Goal: Task Accomplishment & Management: Use online tool/utility

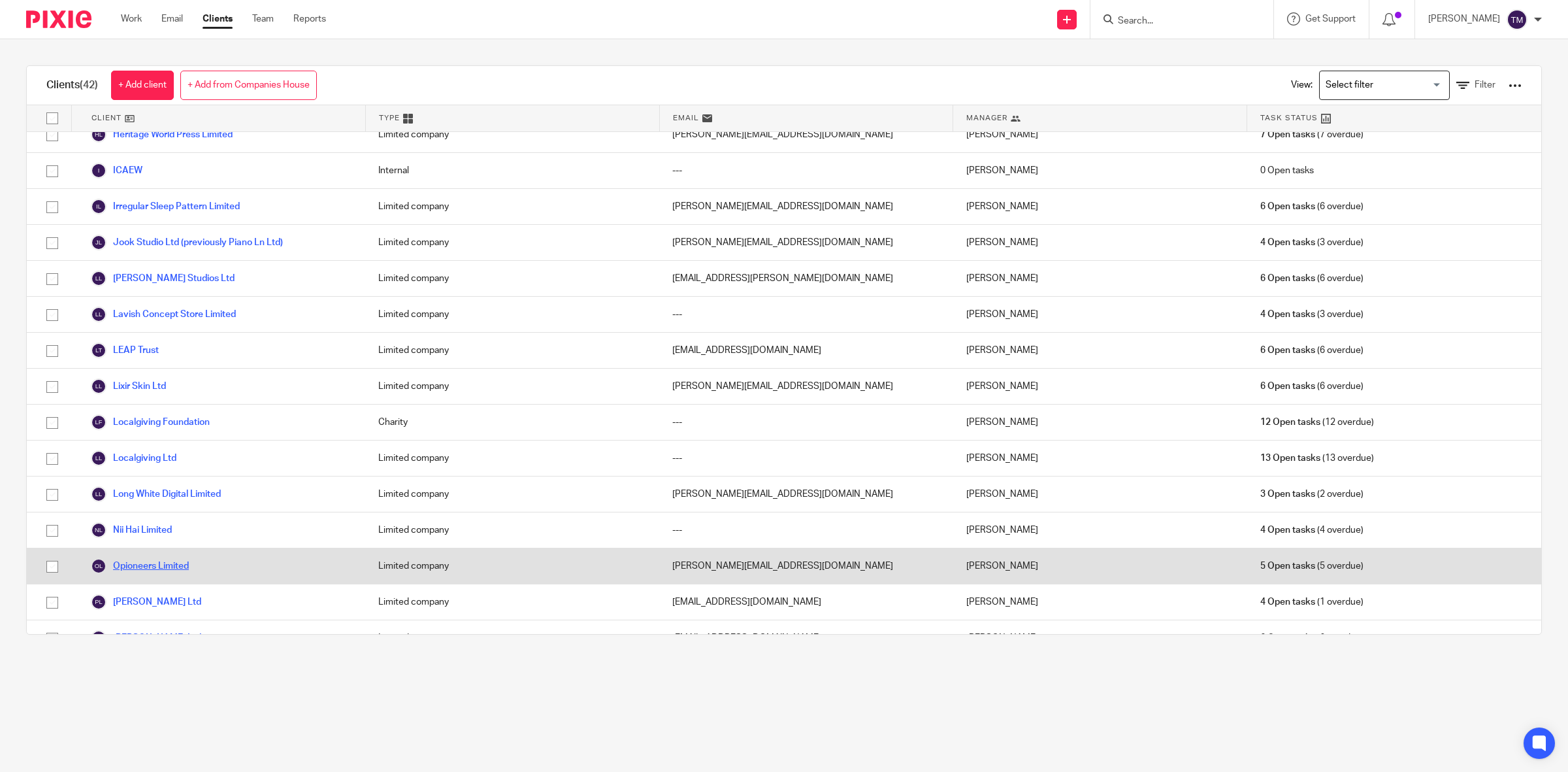
scroll to position [572, 0]
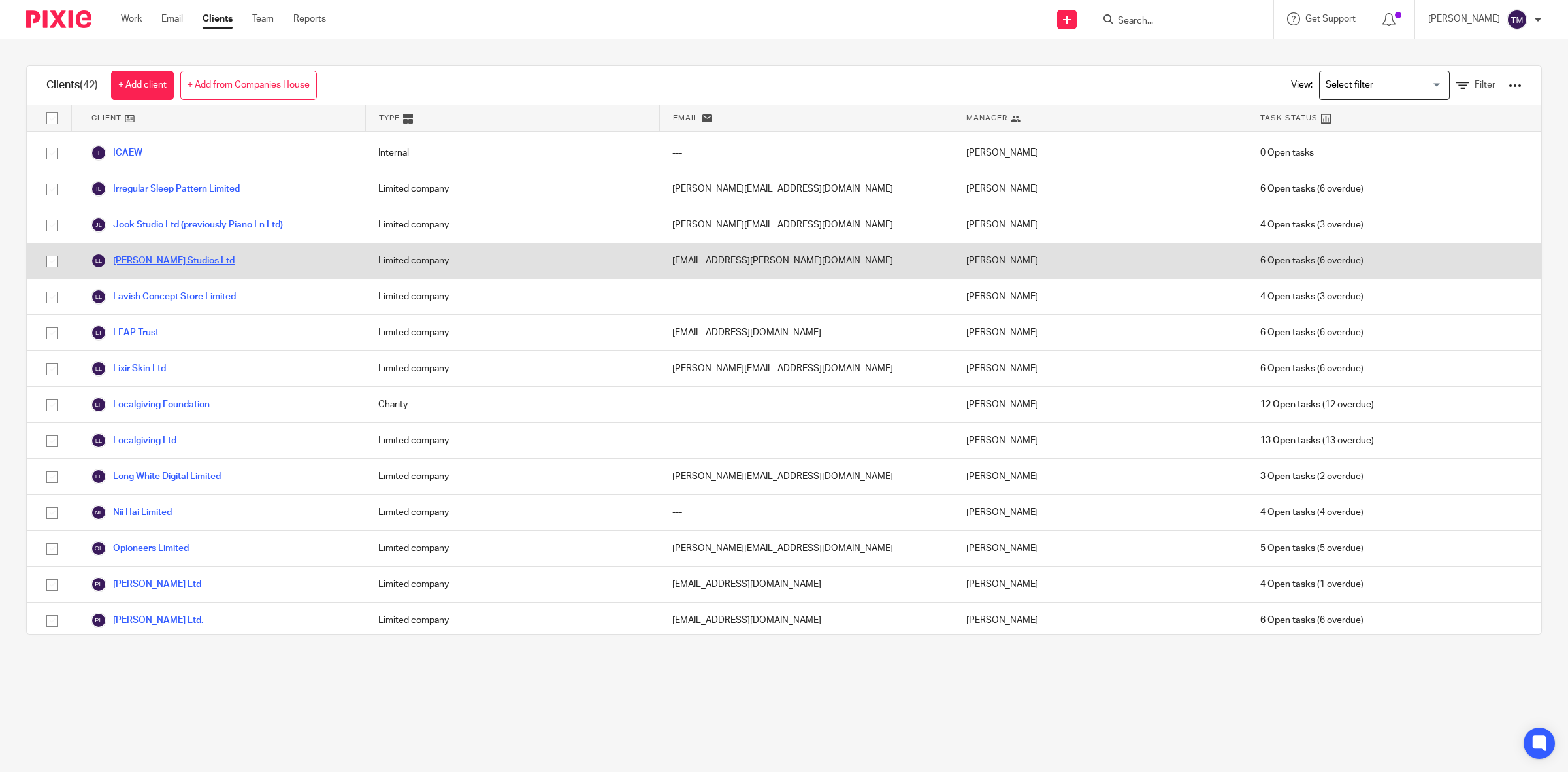
click at [173, 265] on link "[PERSON_NAME] Studios Ltd" at bounding box center [163, 260] width 144 height 15
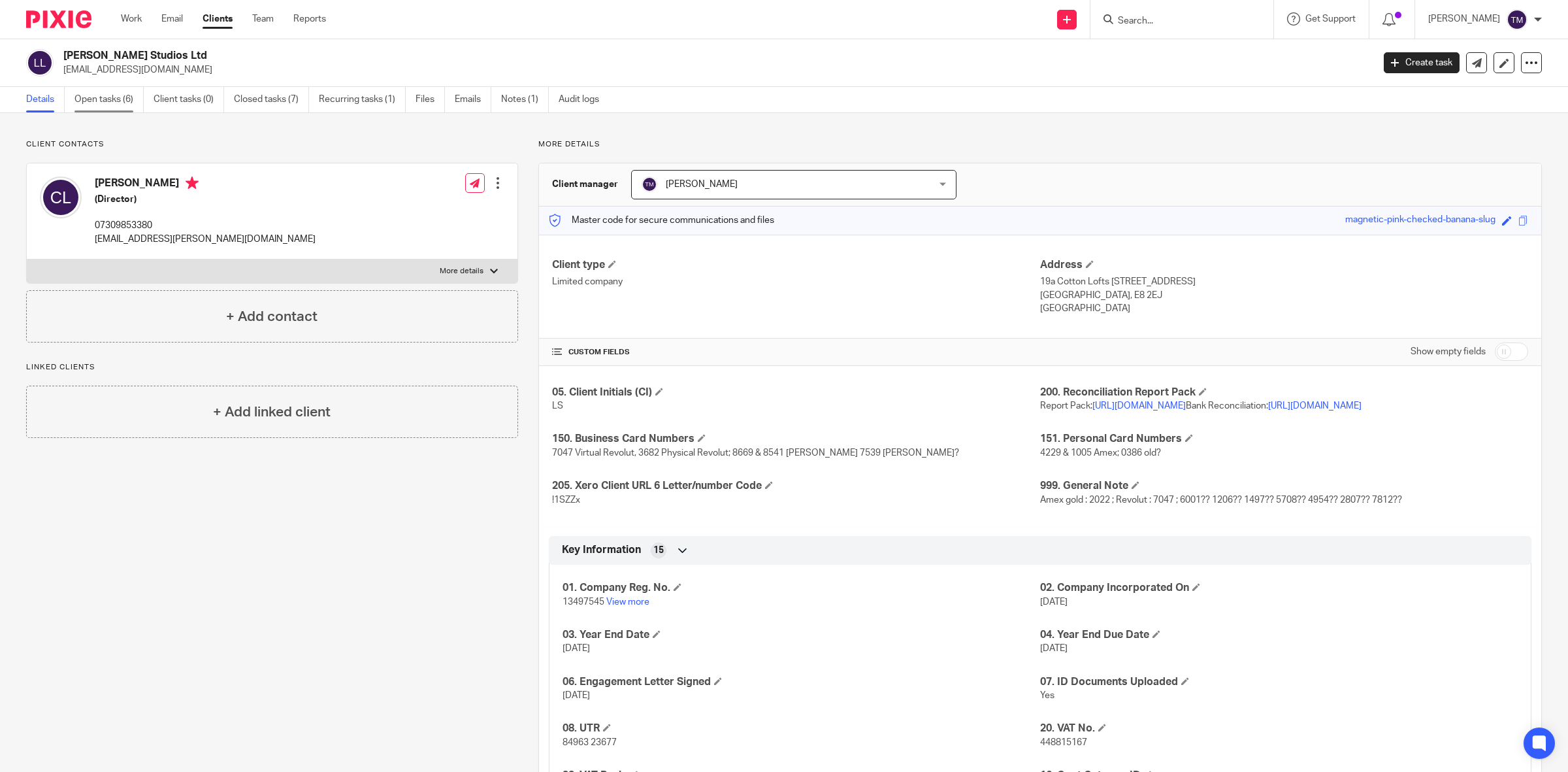
click at [86, 103] on link "Open tasks (6)" at bounding box center [109, 99] width 69 height 26
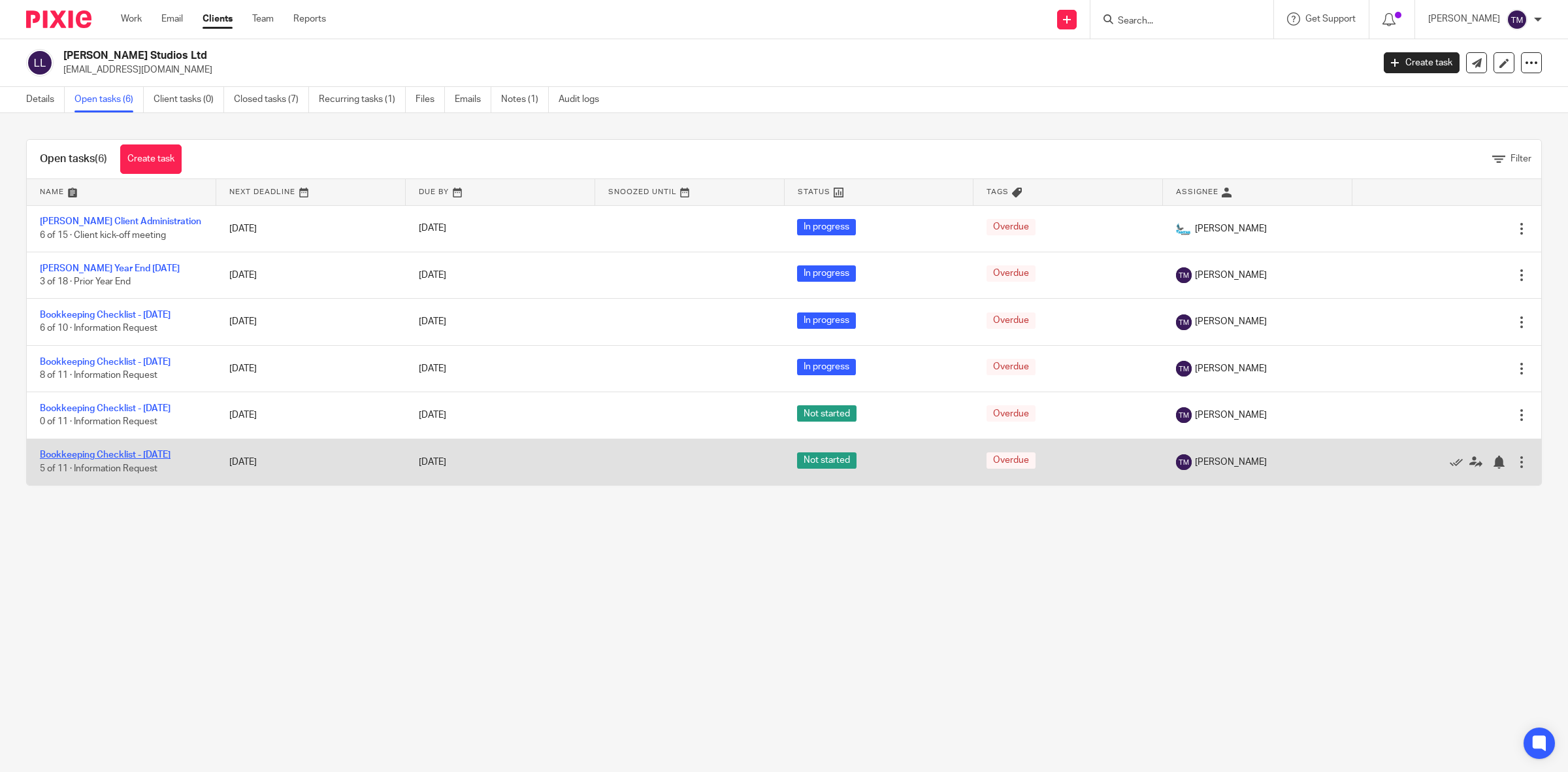
click at [161, 459] on link "Bookkeeping Checklist - [DATE]" at bounding box center [105, 454] width 131 height 9
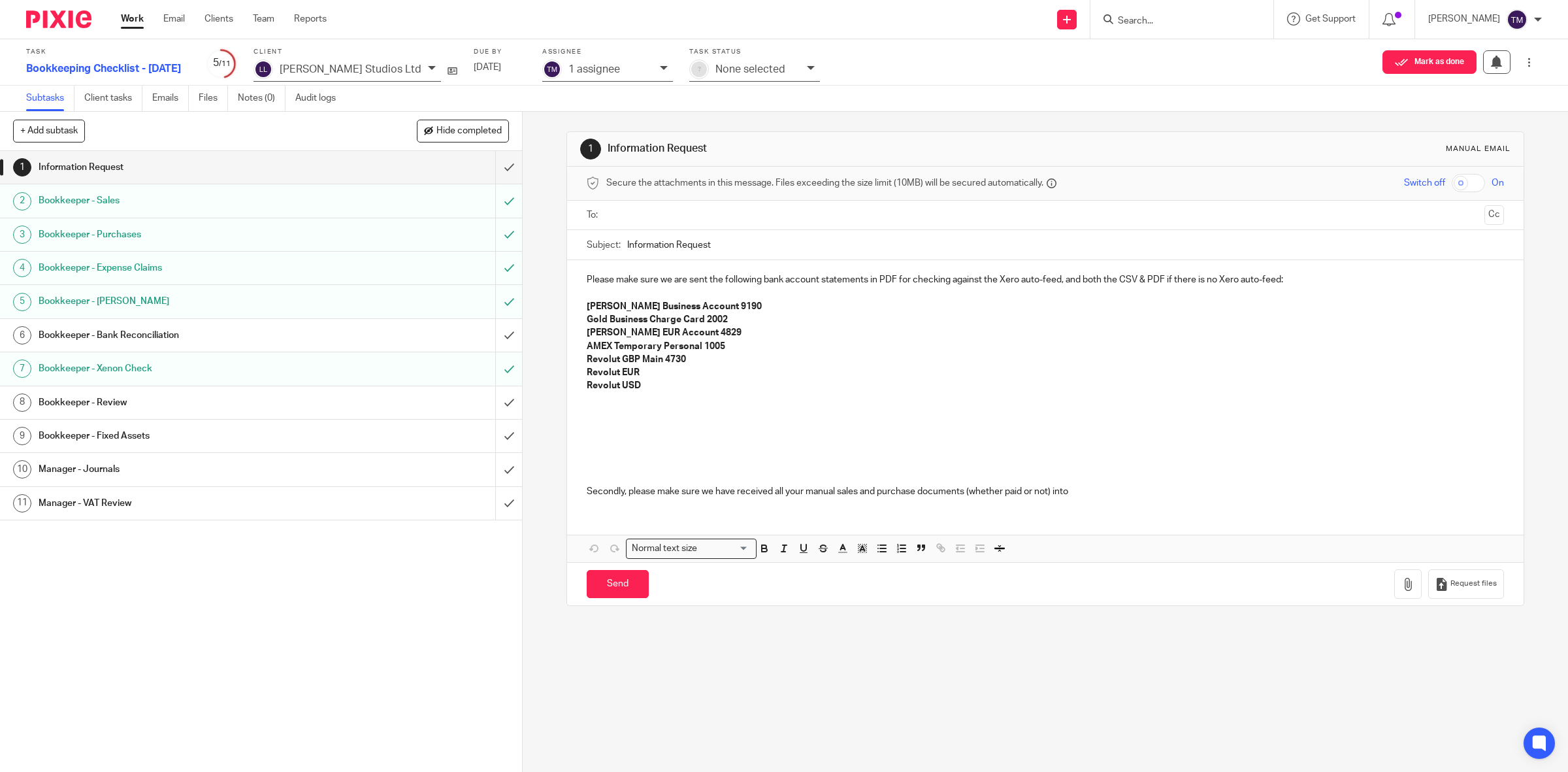
click at [123, 230] on h1 "Bookkeeper - Purchases" at bounding box center [186, 234] width 296 height 20
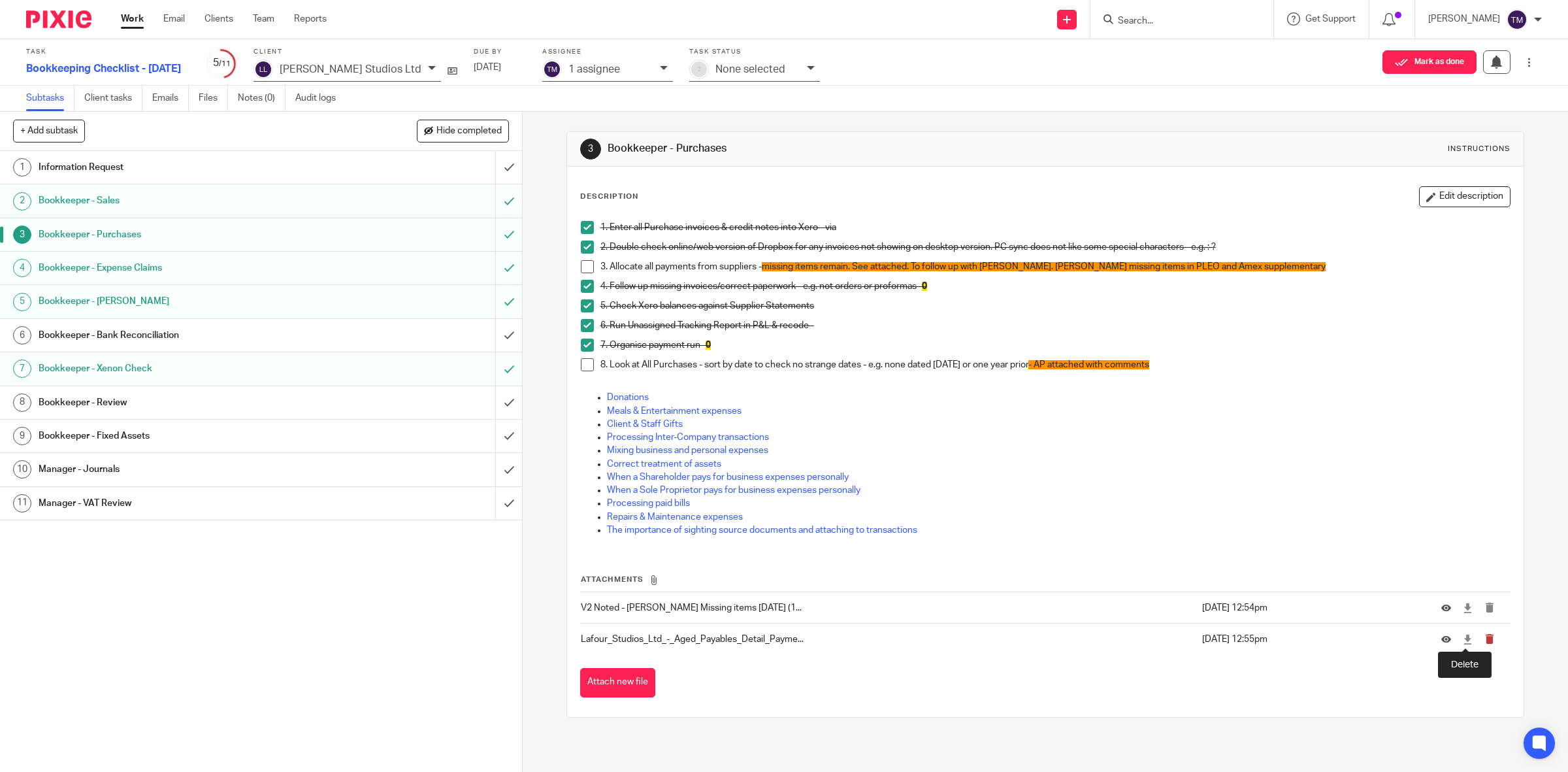
click at [1485, 641] on icon "submit" at bounding box center [1489, 638] width 9 height 9
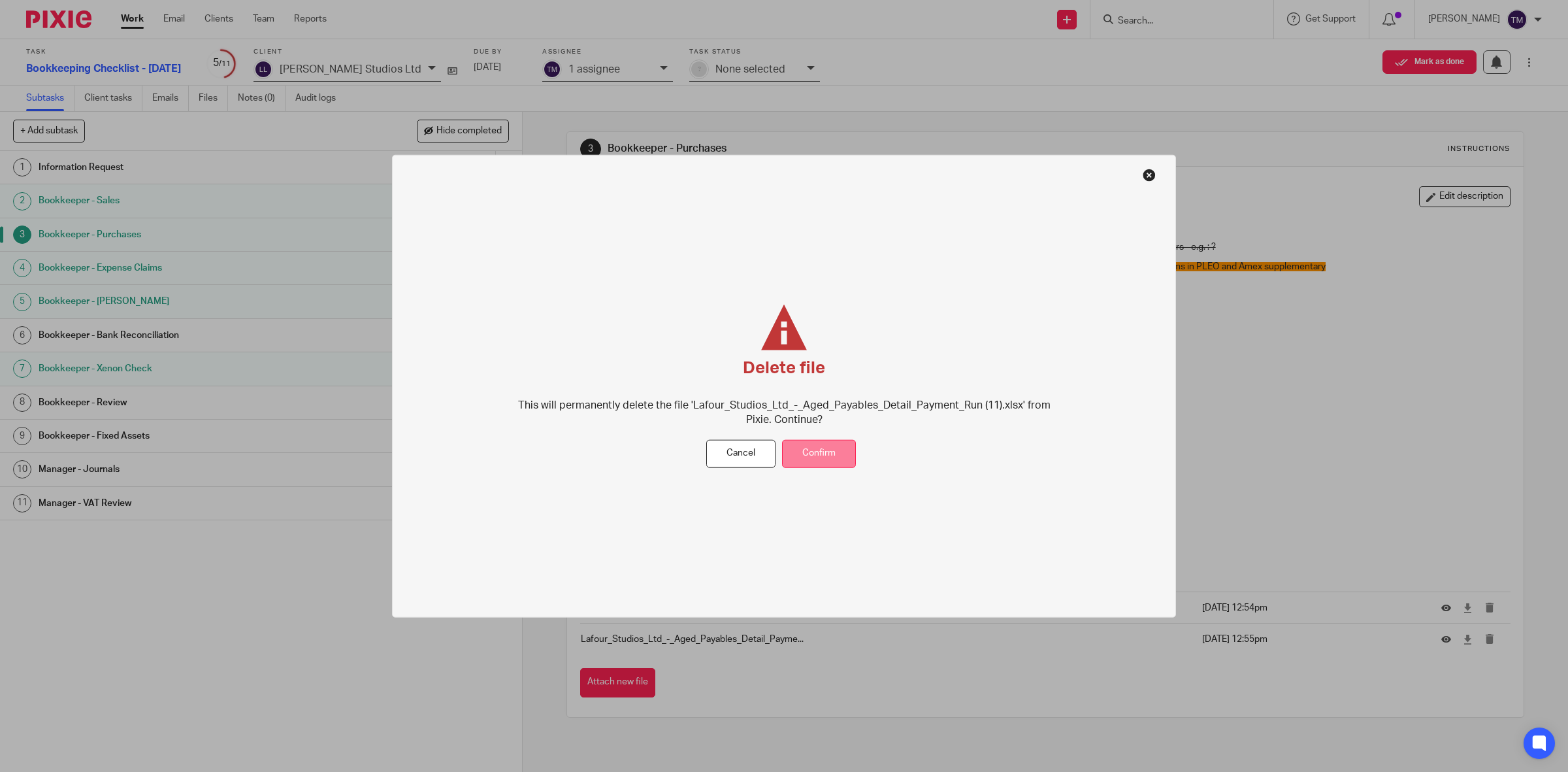
click at [830, 466] on button "Confirm" at bounding box center [819, 453] width 74 height 28
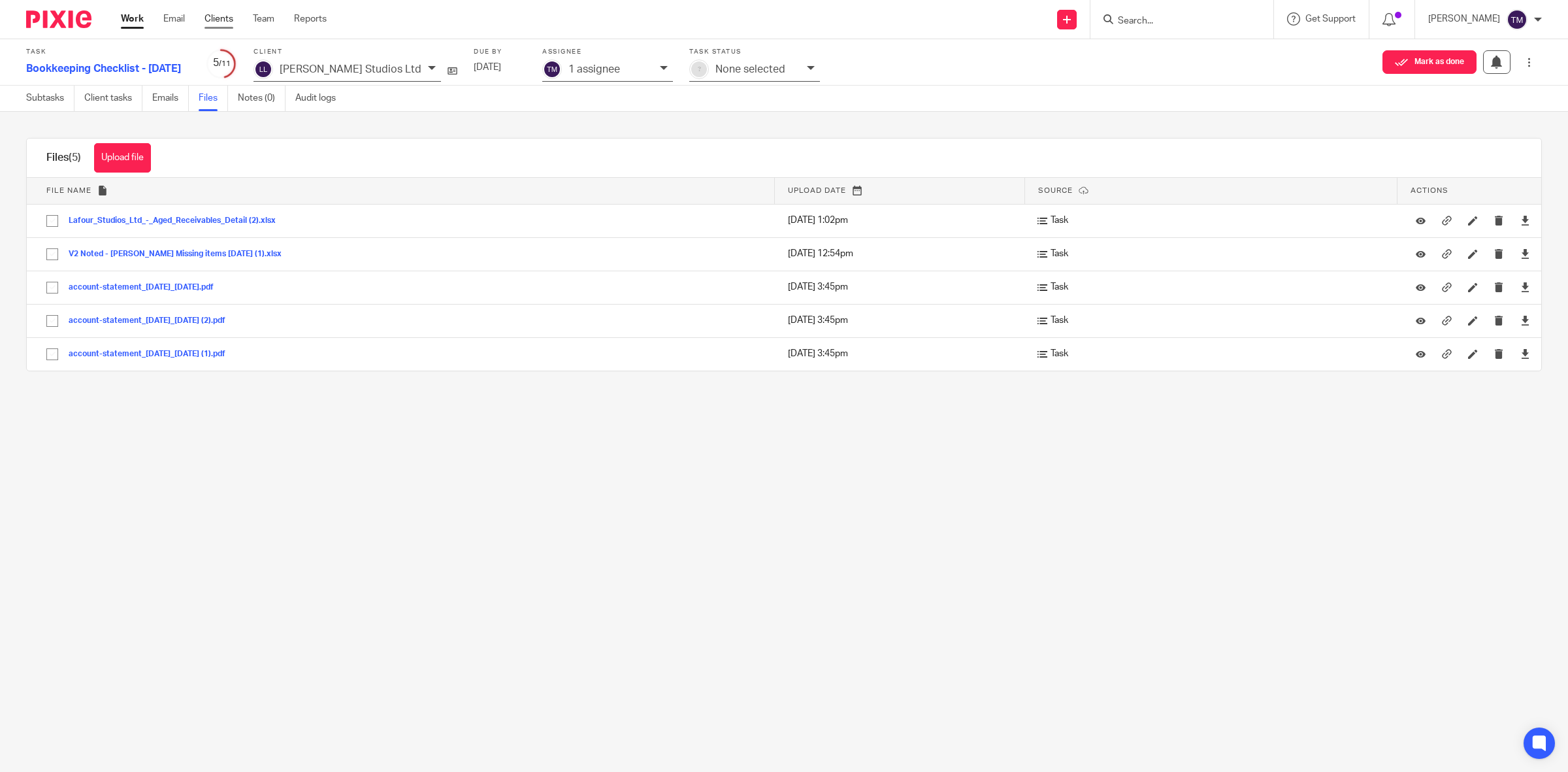
click at [230, 21] on link "Clients" at bounding box center [219, 18] width 29 height 13
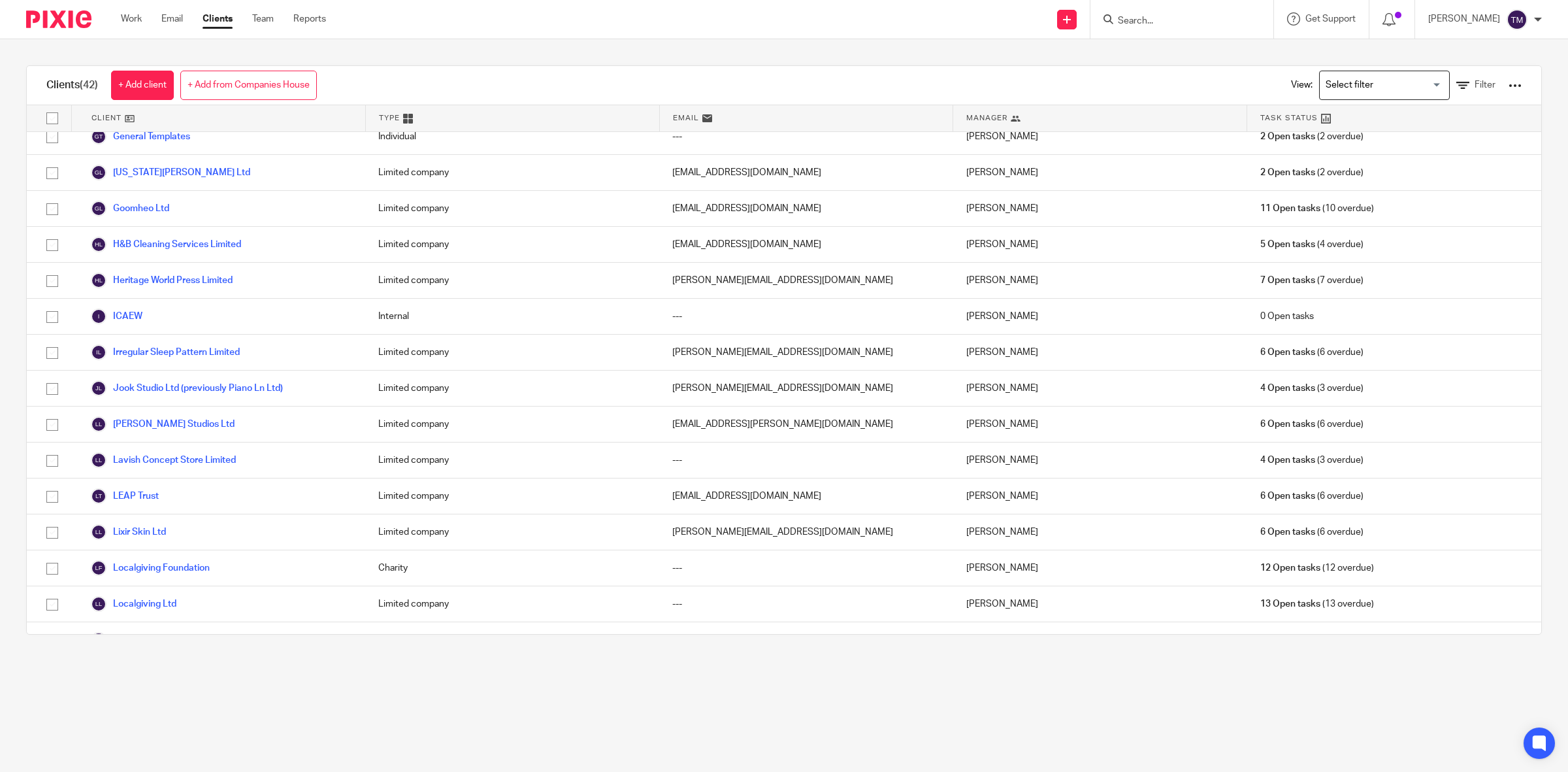
scroll to position [490, 0]
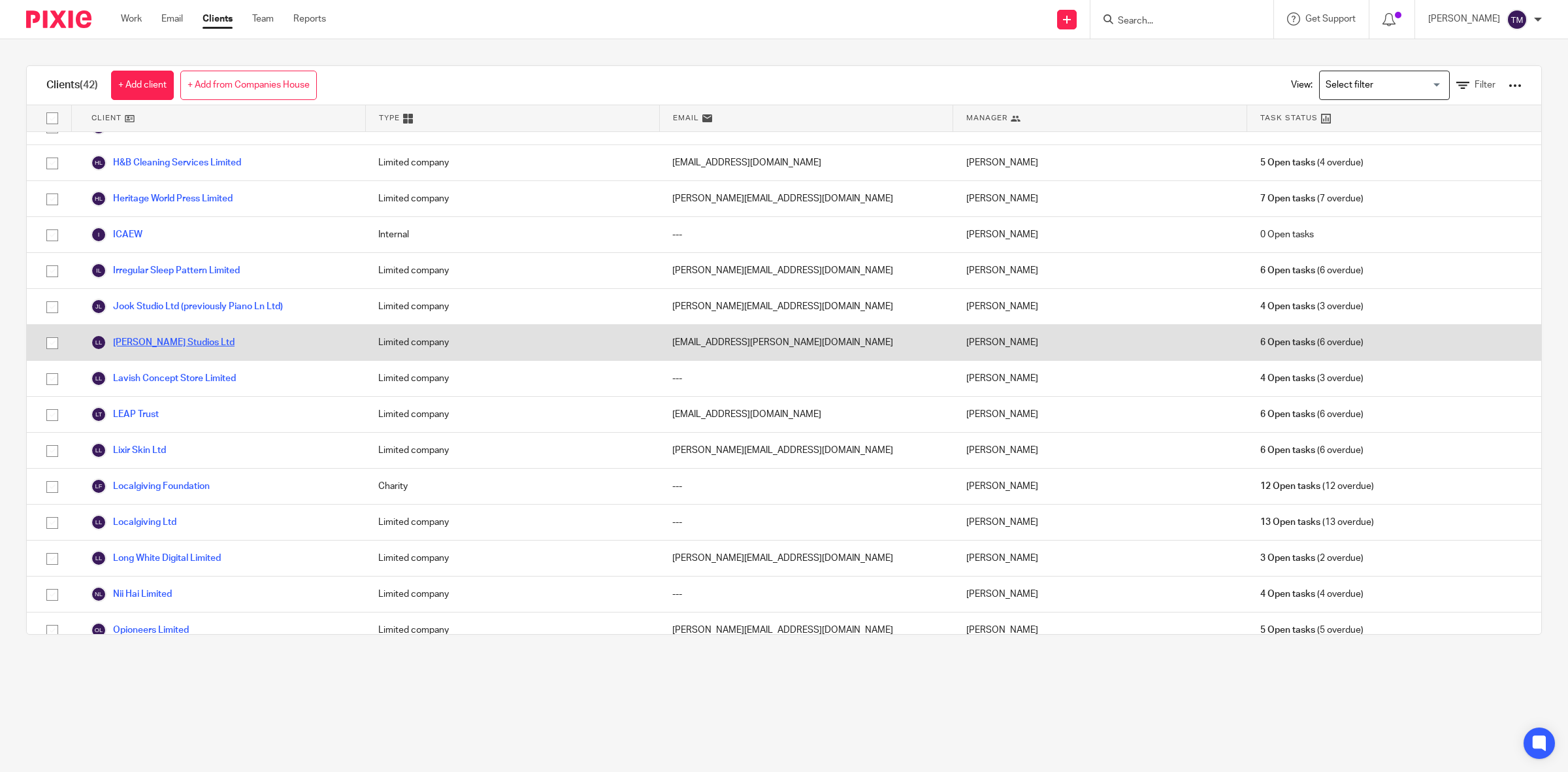
click at [174, 338] on link "[PERSON_NAME] Studios Ltd" at bounding box center [163, 342] width 144 height 15
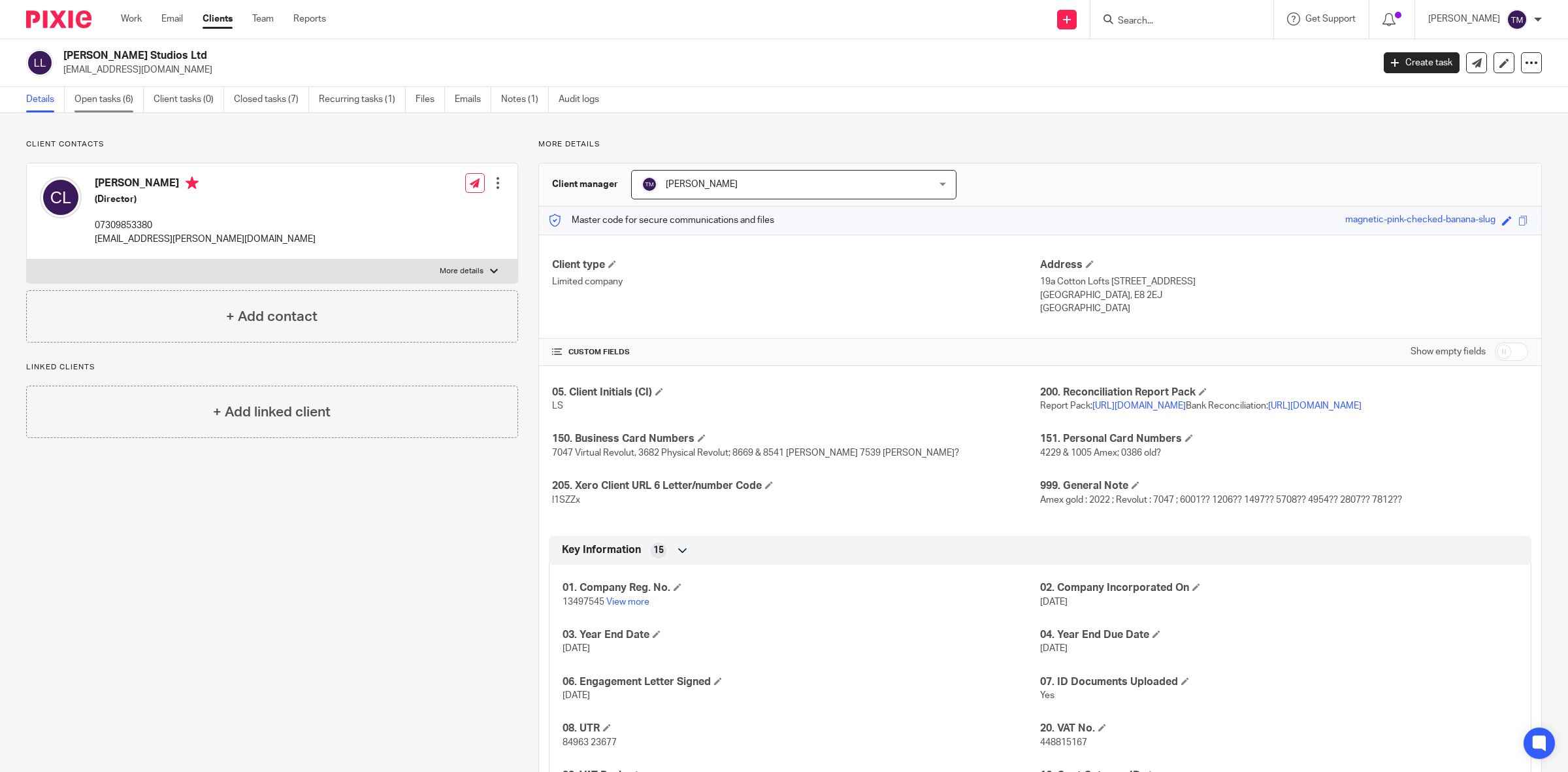
click at [99, 99] on link "Open tasks (6)" at bounding box center [109, 99] width 69 height 26
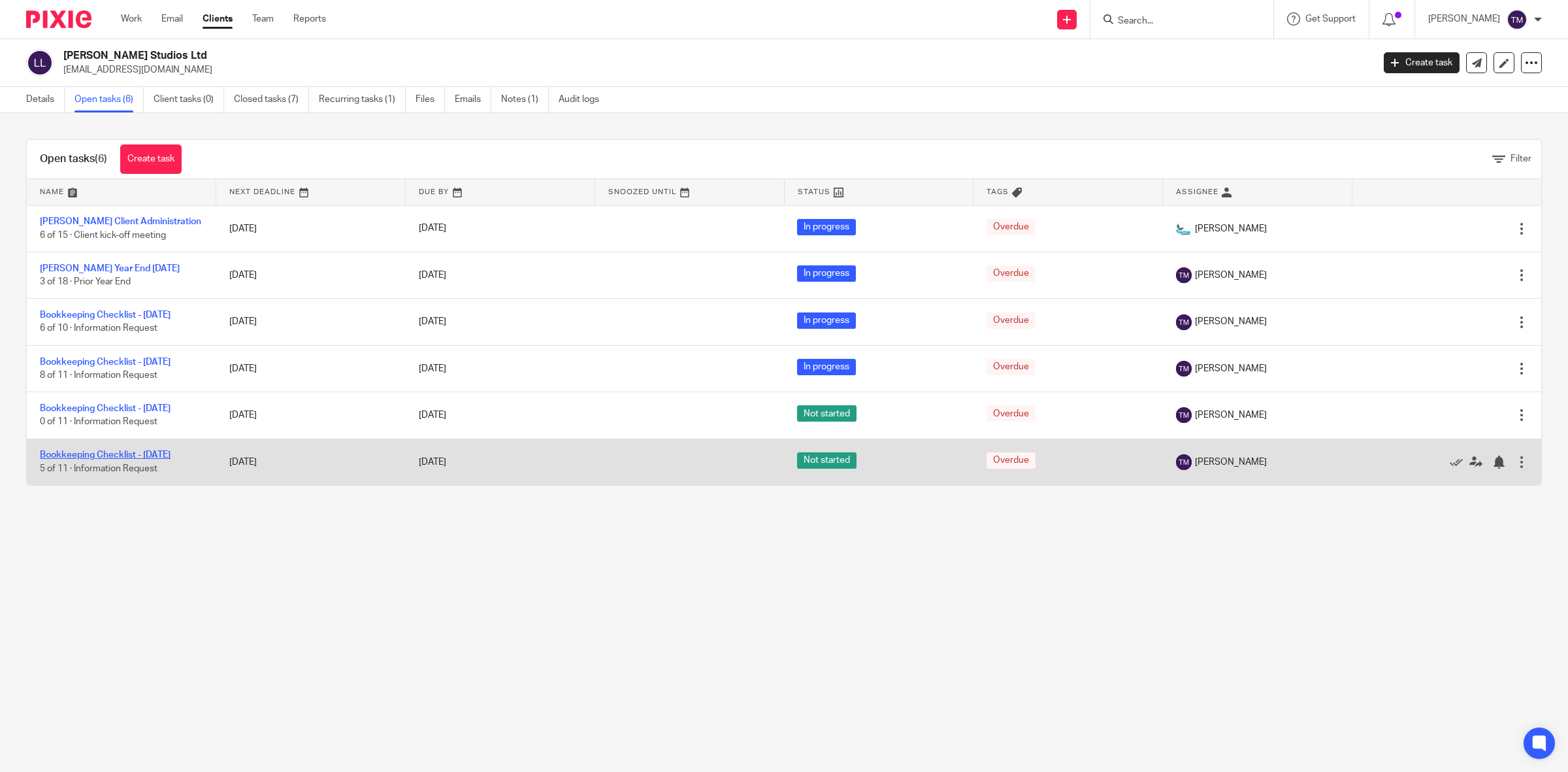
click at [121, 459] on link "Bookkeeping Checklist - [DATE]" at bounding box center [105, 454] width 131 height 9
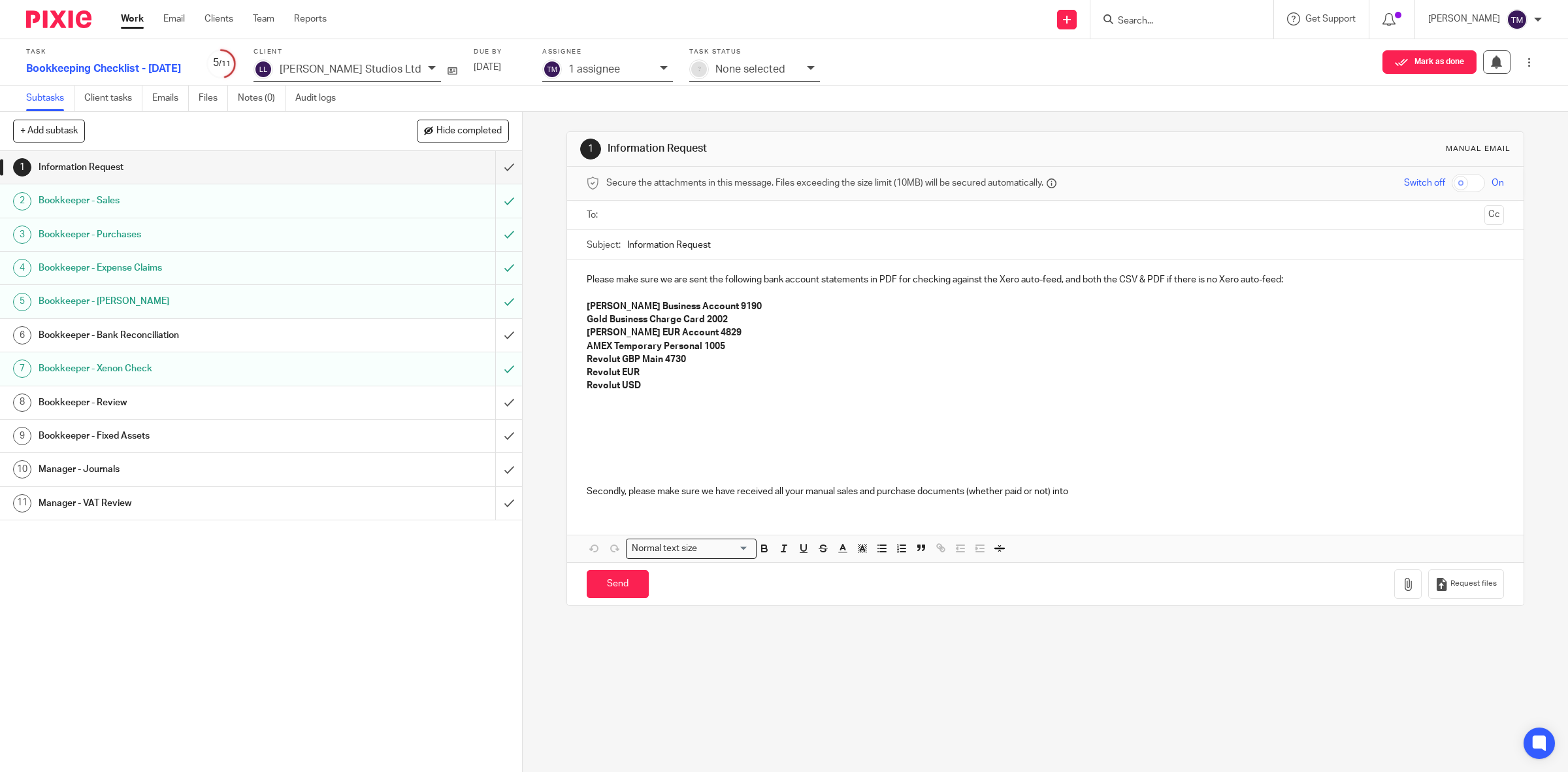
click at [169, 181] on link "1 Information Request" at bounding box center [248, 167] width 495 height 33
click at [158, 213] on link "2 Bookkeeper - Sales" at bounding box center [248, 200] width 495 height 33
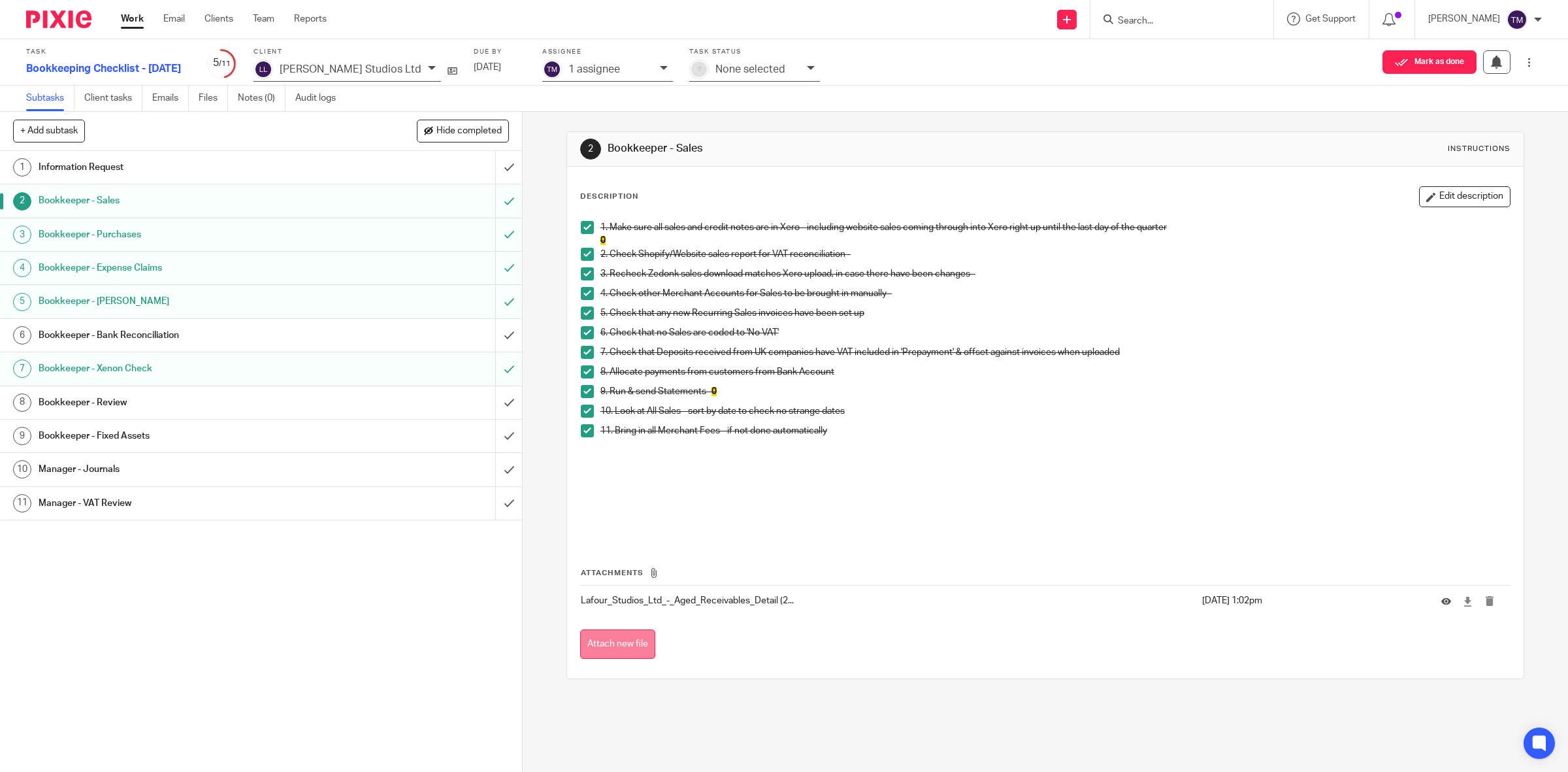
click at [582, 652] on button "Attach new file" at bounding box center [618, 643] width 75 height 29
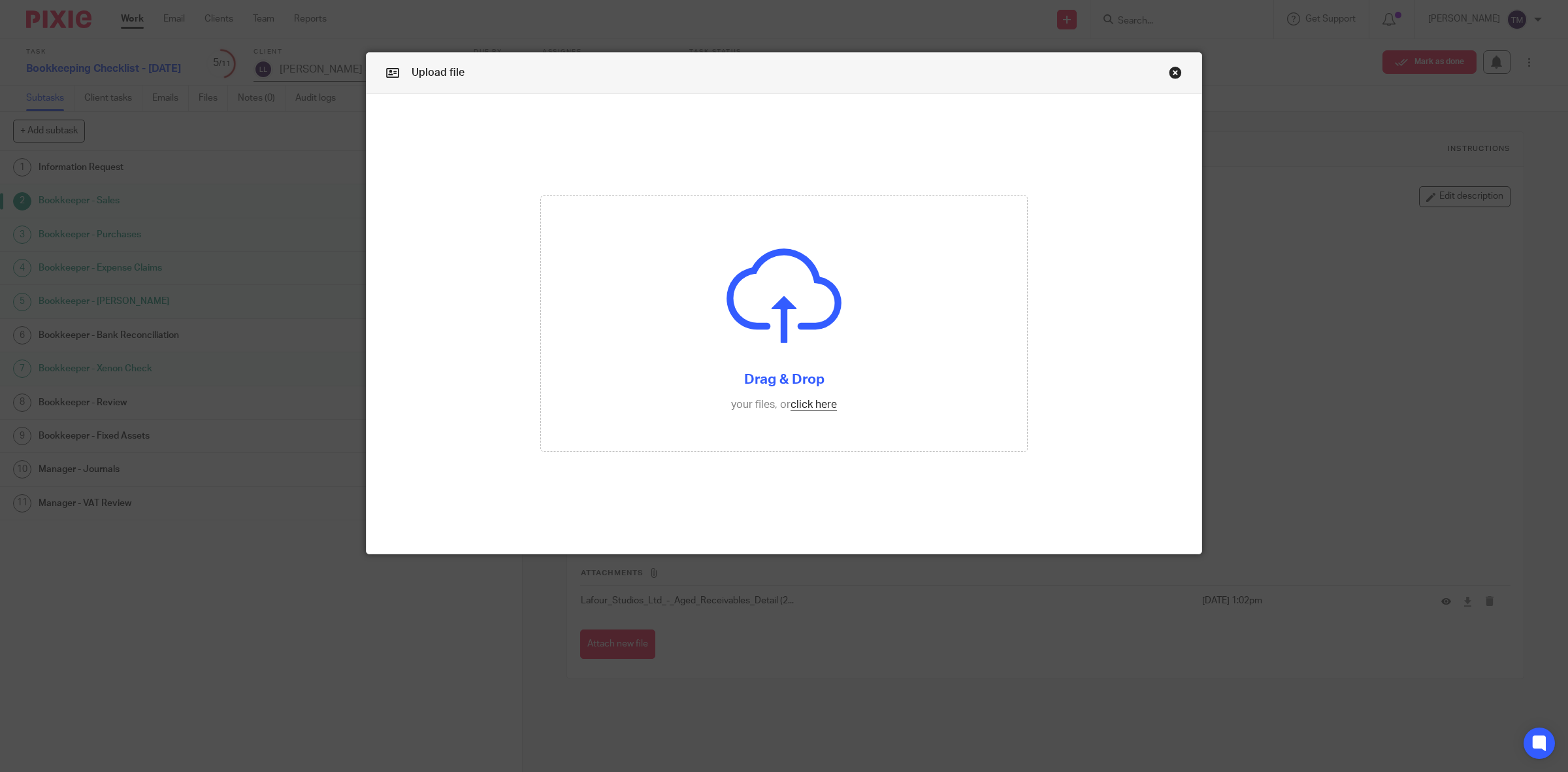
click at [1169, 77] on link "Close this dialog window" at bounding box center [1175, 75] width 13 height 18
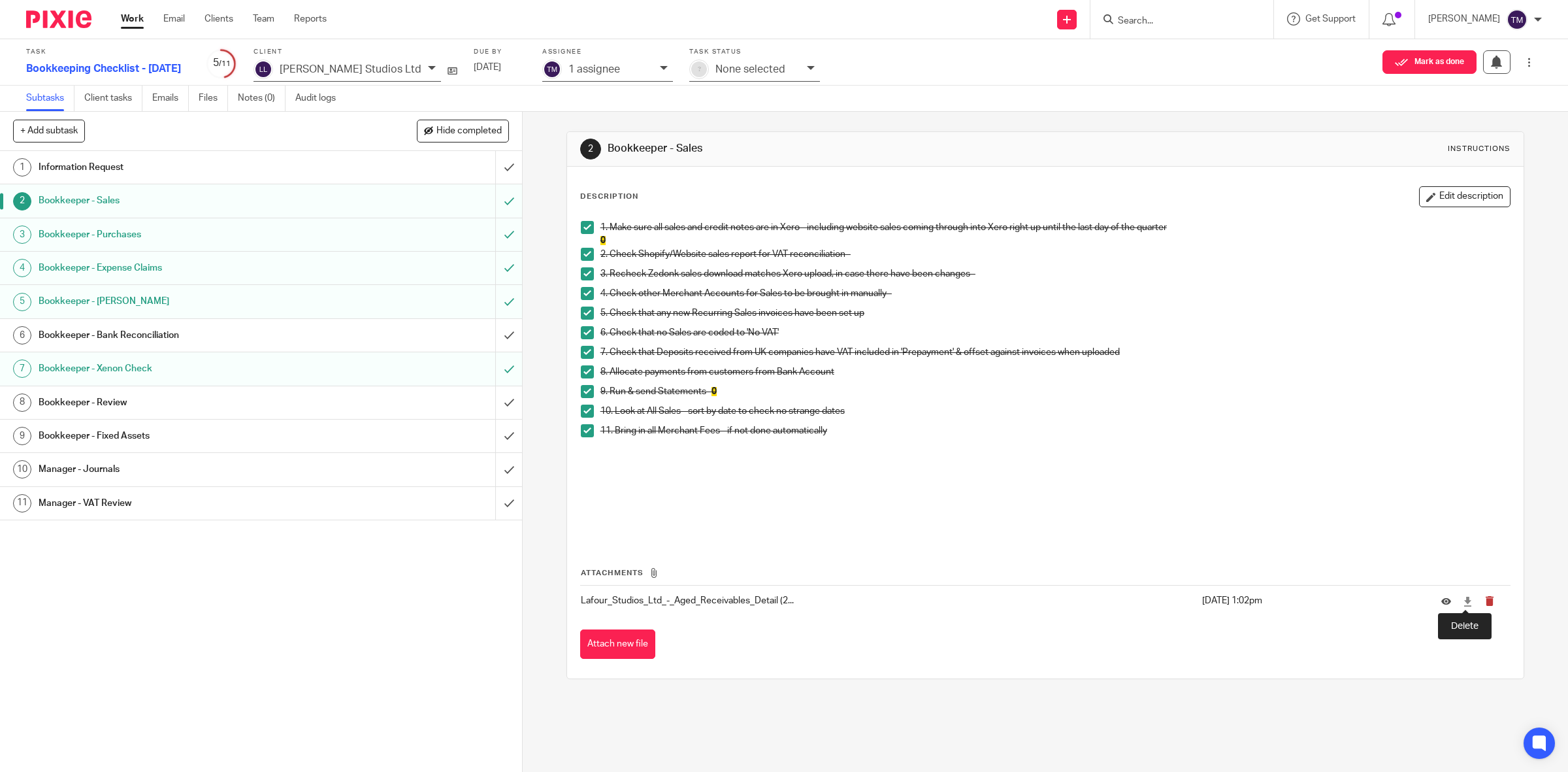
click at [1485, 602] on icon "submit" at bounding box center [1489, 600] width 9 height 9
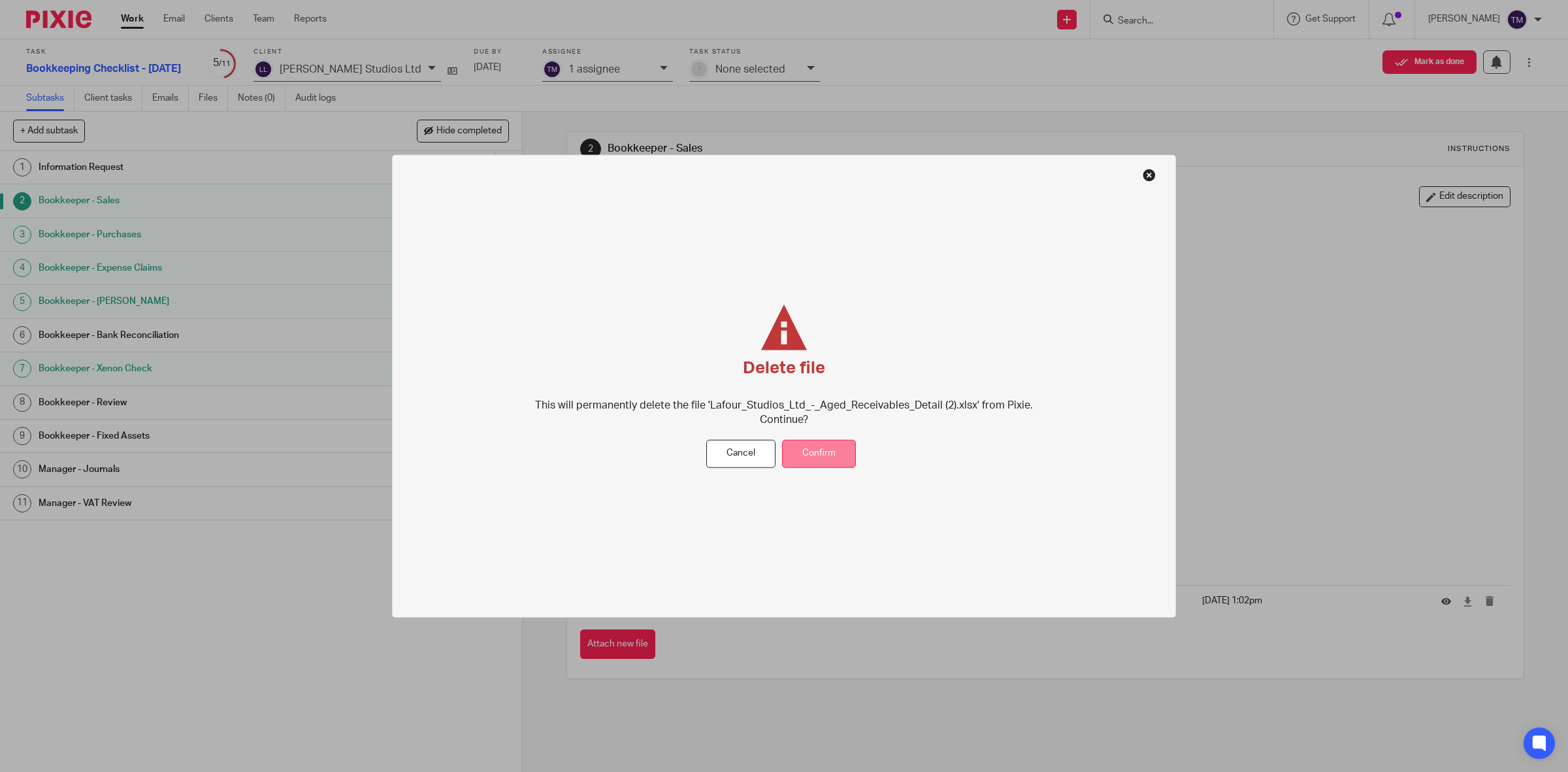
click at [829, 448] on button "Confirm" at bounding box center [819, 453] width 74 height 28
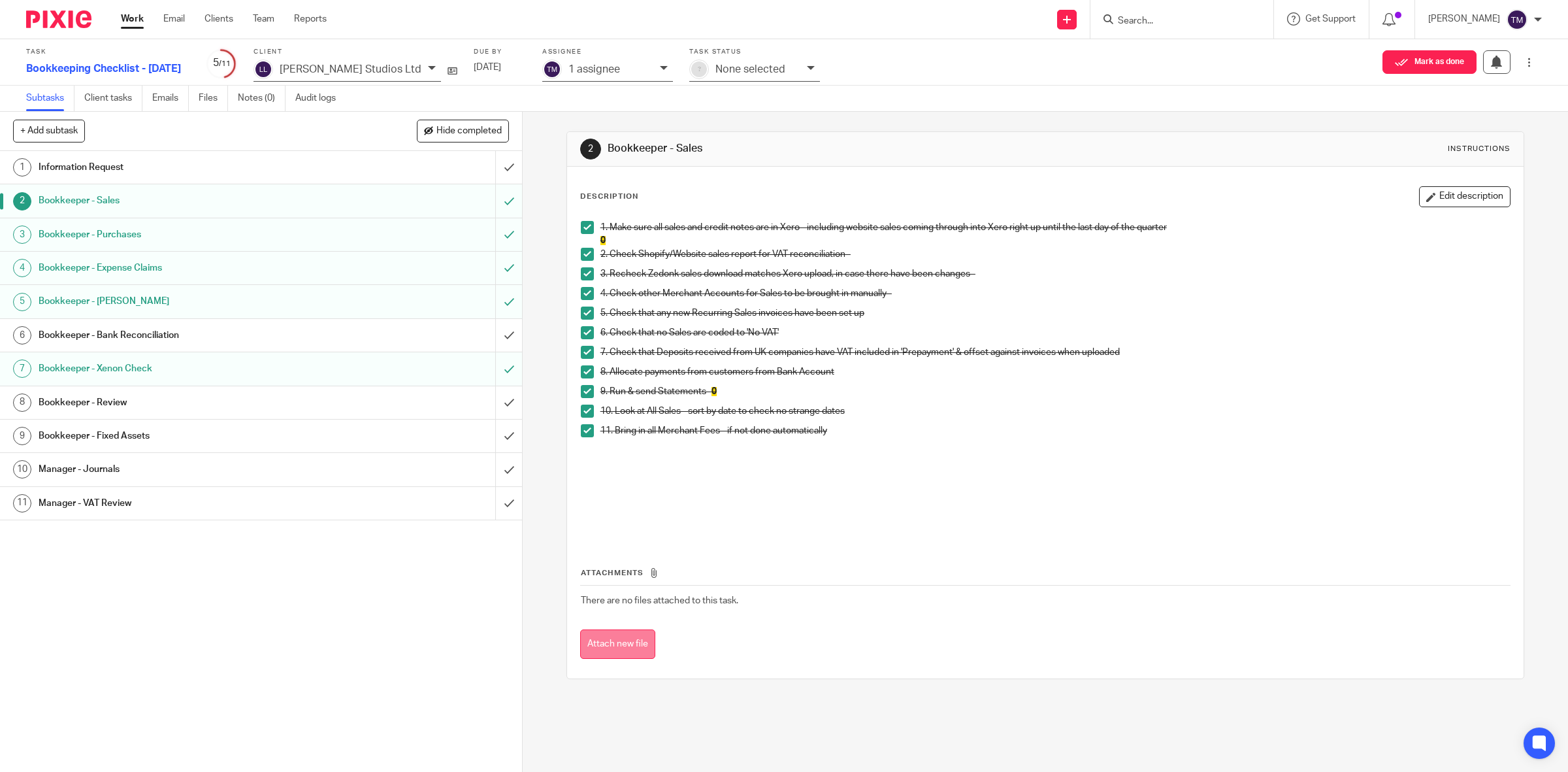
click at [618, 648] on button "Attach new file" at bounding box center [618, 643] width 75 height 29
click at [206, 234] on h1 "Bookkeeper - Purchases" at bounding box center [186, 234] width 296 height 20
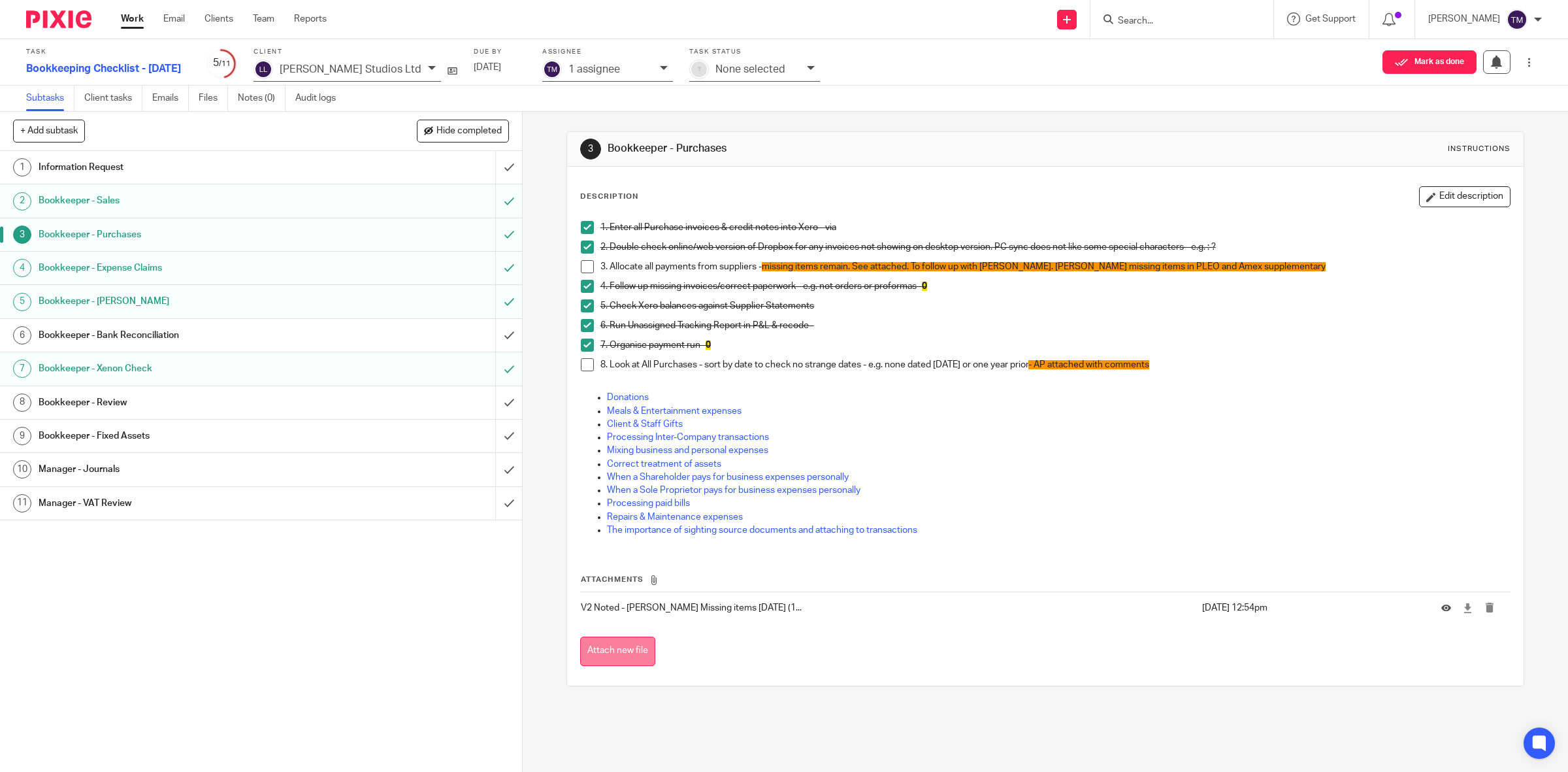
click at [623, 659] on button "Attach new file" at bounding box center [618, 651] width 75 height 29
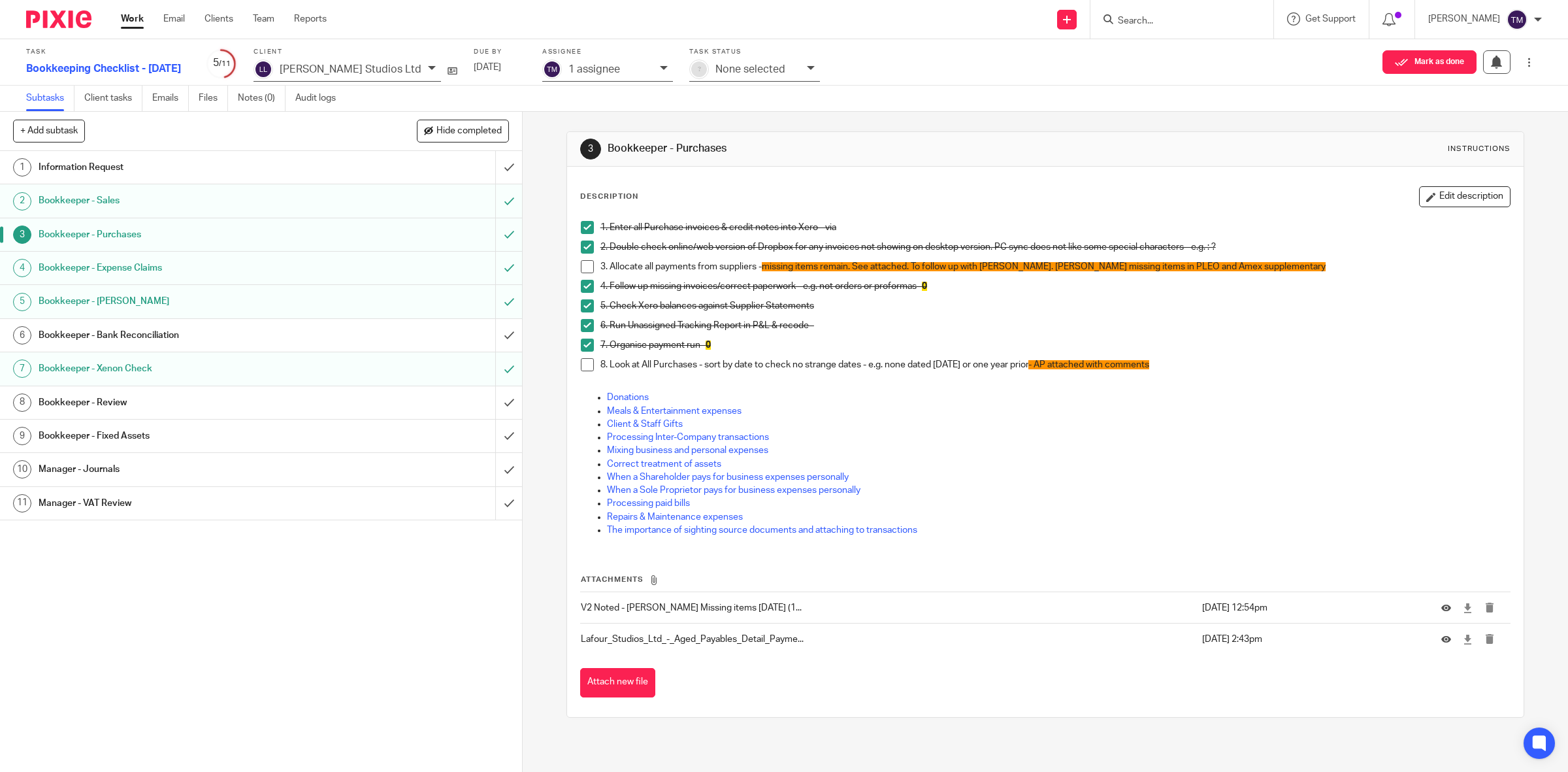
click at [129, 278] on h1 "Bookkeeper - Expense Claims" at bounding box center [186, 267] width 296 height 20
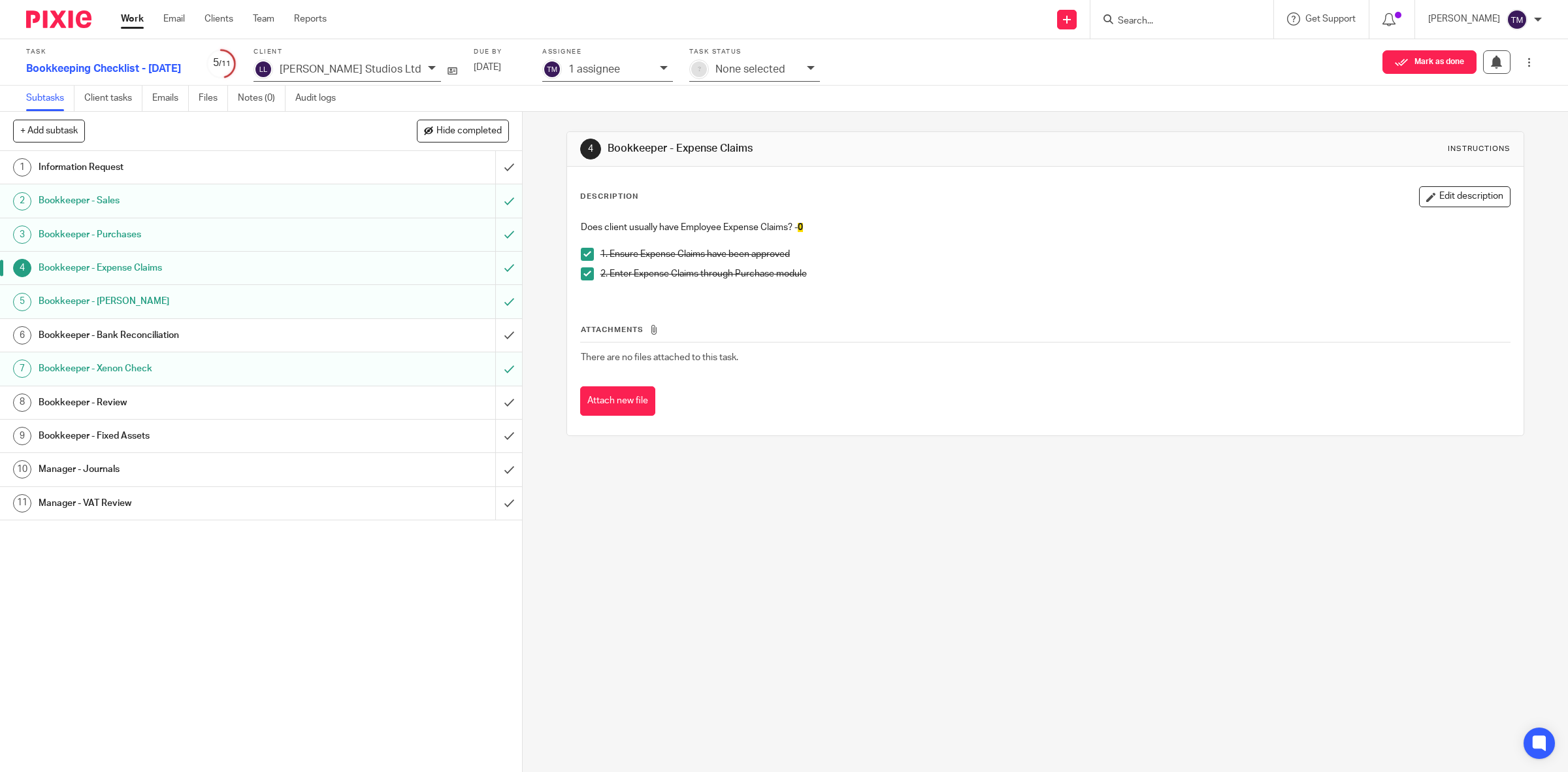
click at [113, 340] on h1 "Bookkeeper - Bank Reconciliation" at bounding box center [186, 335] width 296 height 20
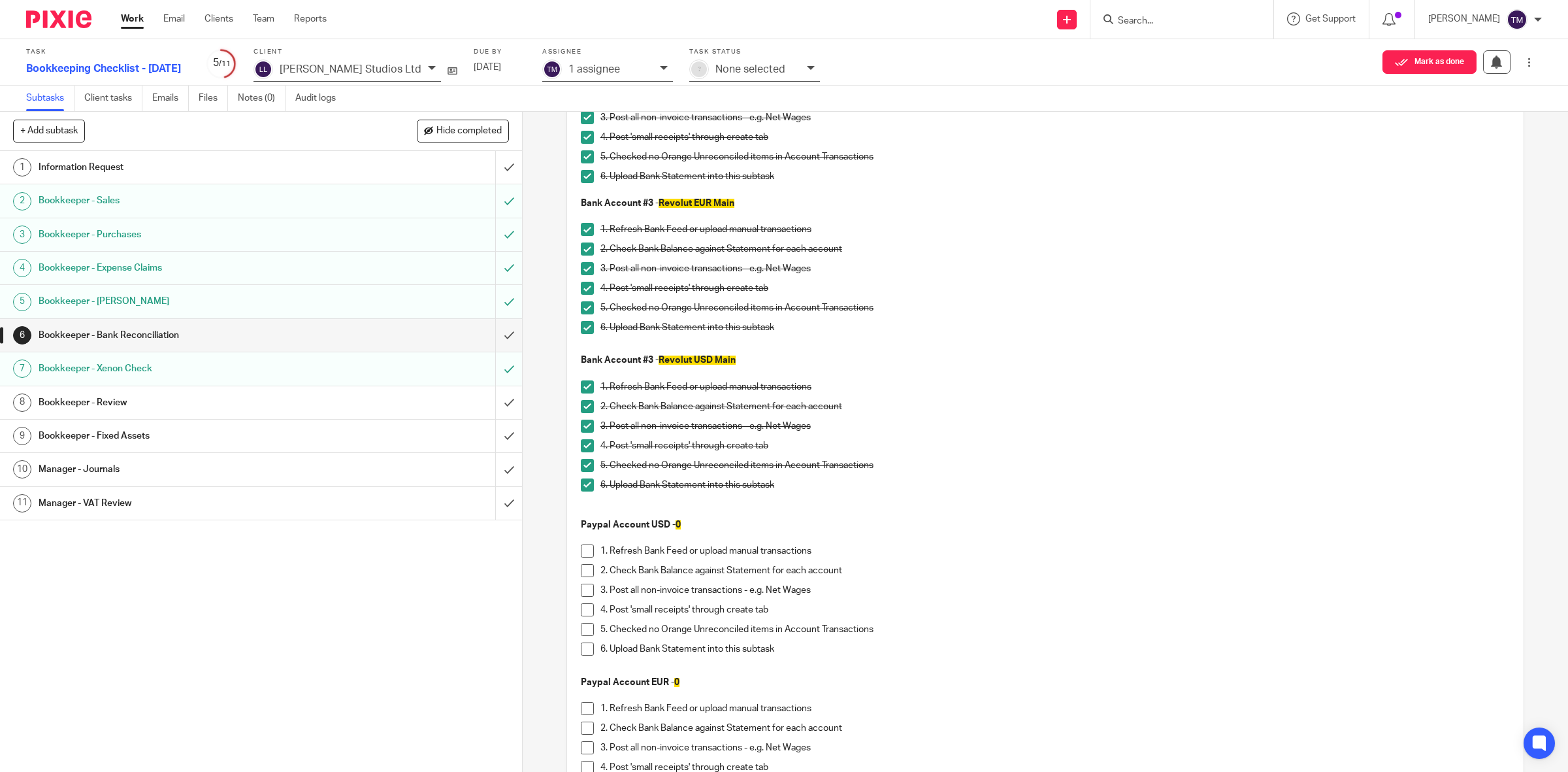
scroll to position [81, 0]
